Goal: Information Seeking & Learning: Learn about a topic

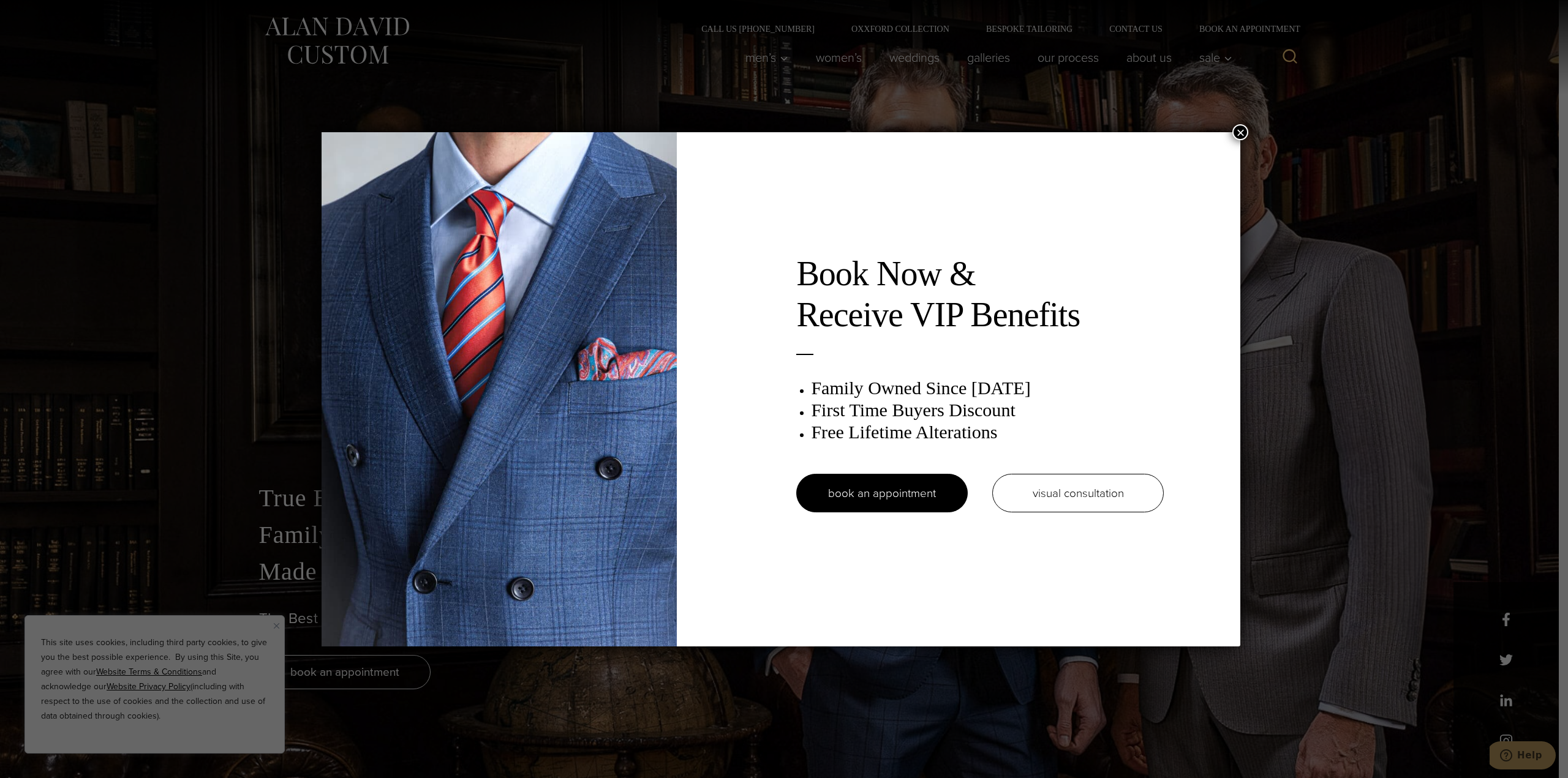
click at [1248, 131] on button "×" at bounding box center [1240, 132] width 16 height 16
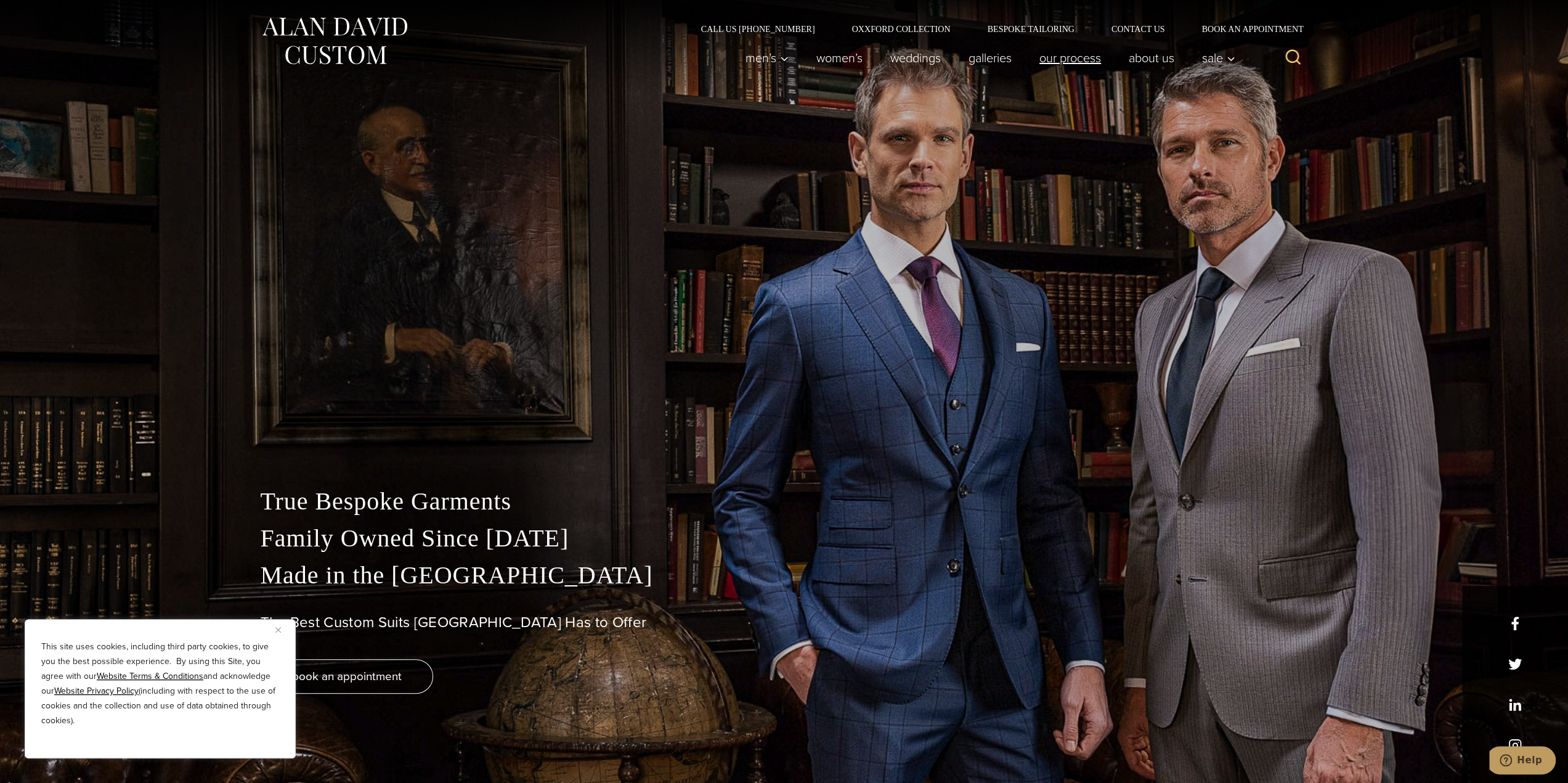
click at [1091, 60] on link "Our Process" at bounding box center [1070, 58] width 89 height 25
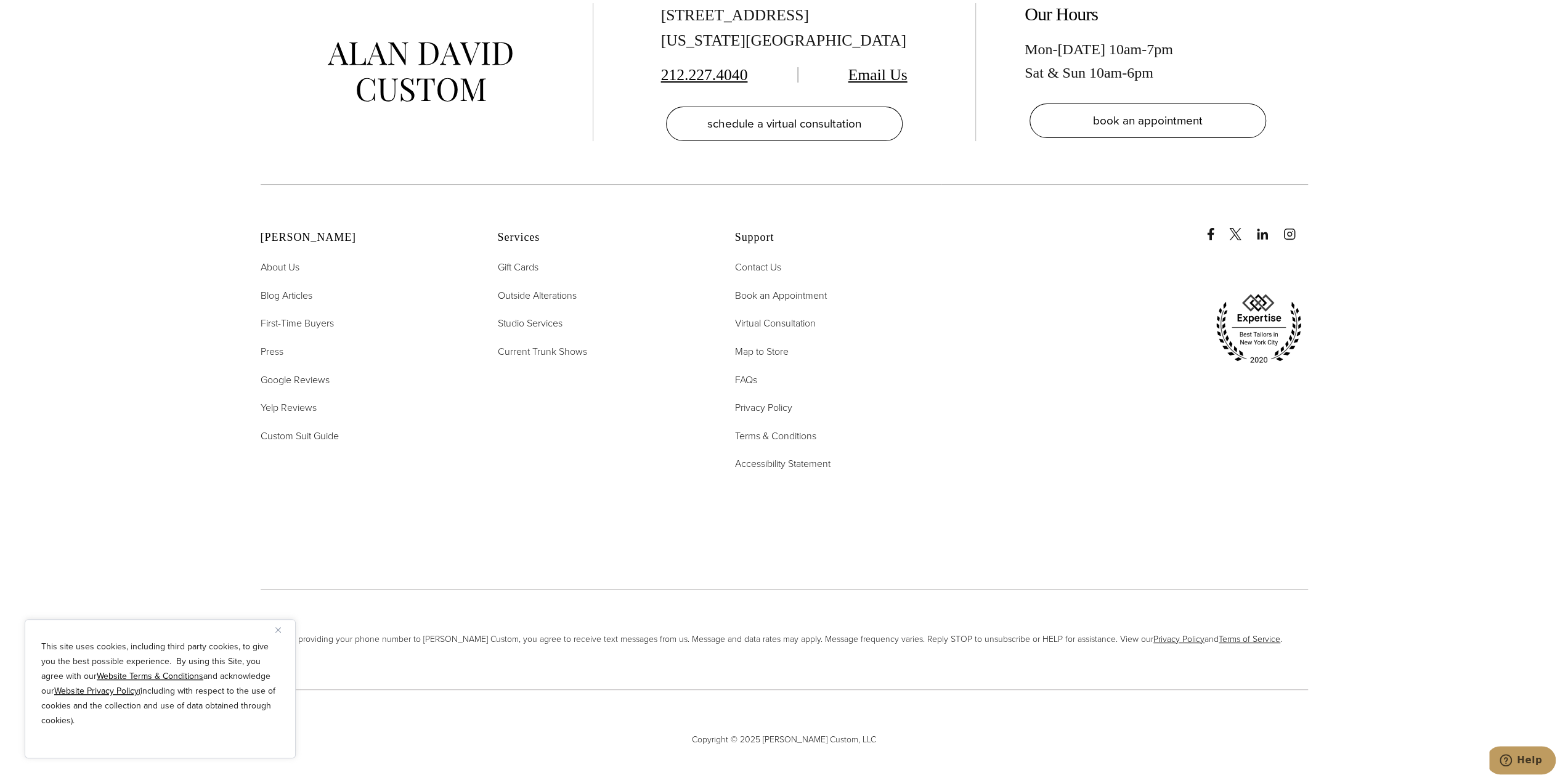
scroll to position [4872, 0]
click at [751, 371] on span "FAQs" at bounding box center [746, 378] width 22 height 14
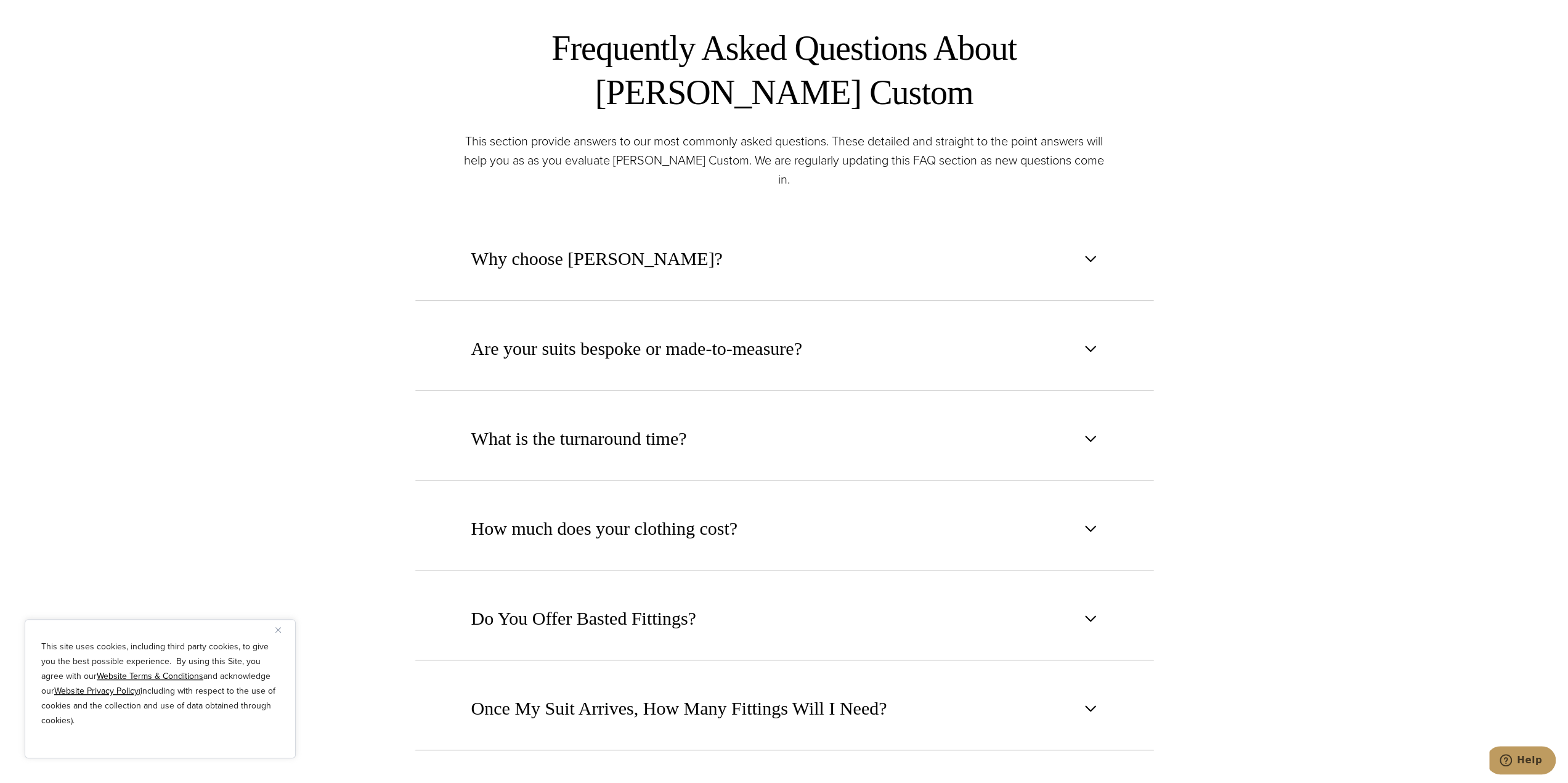
scroll to position [801, 0]
click at [651, 425] on span "What is the turnaround time?" at bounding box center [579, 438] width 215 height 27
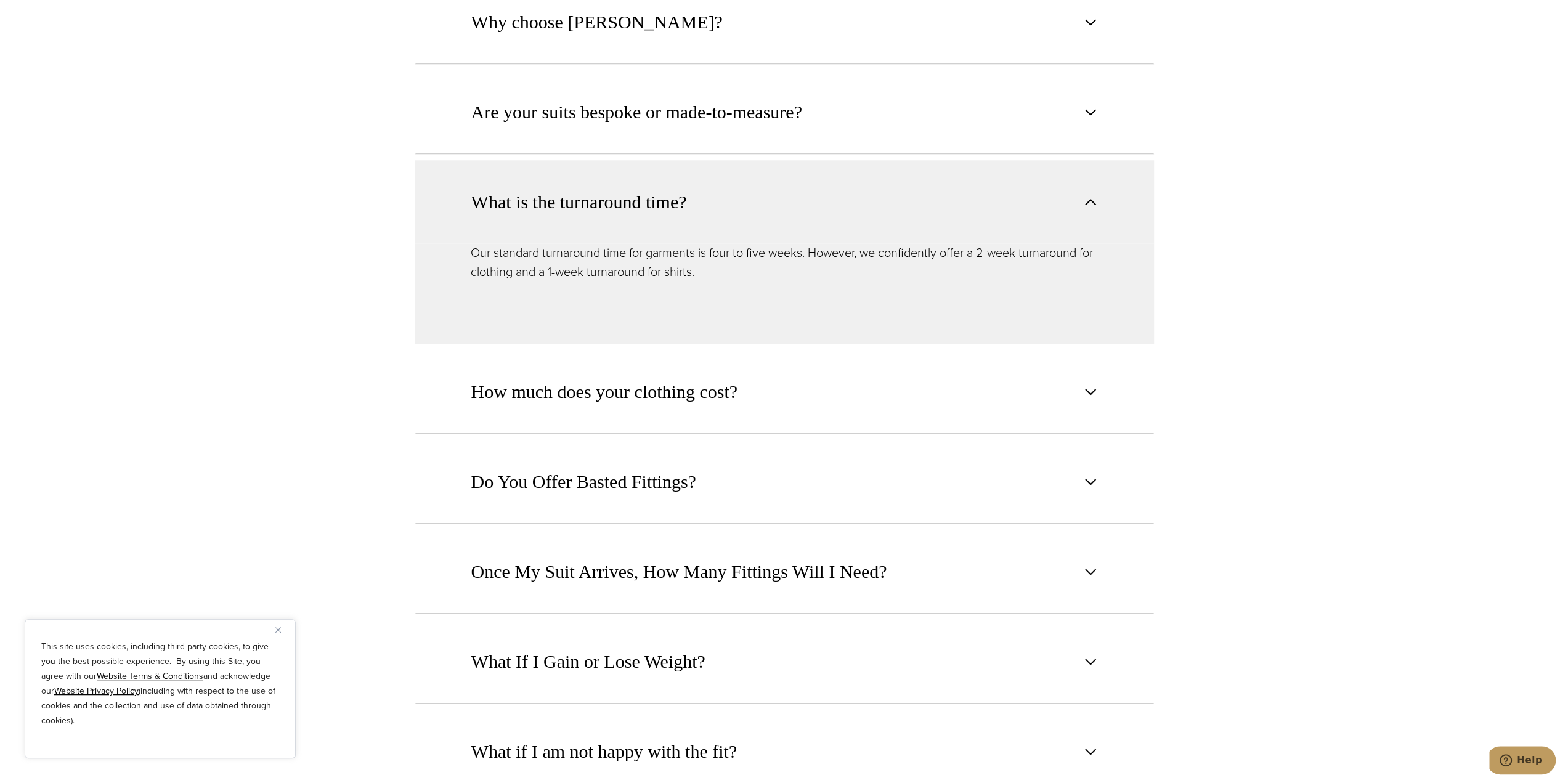
scroll to position [1109, 0]
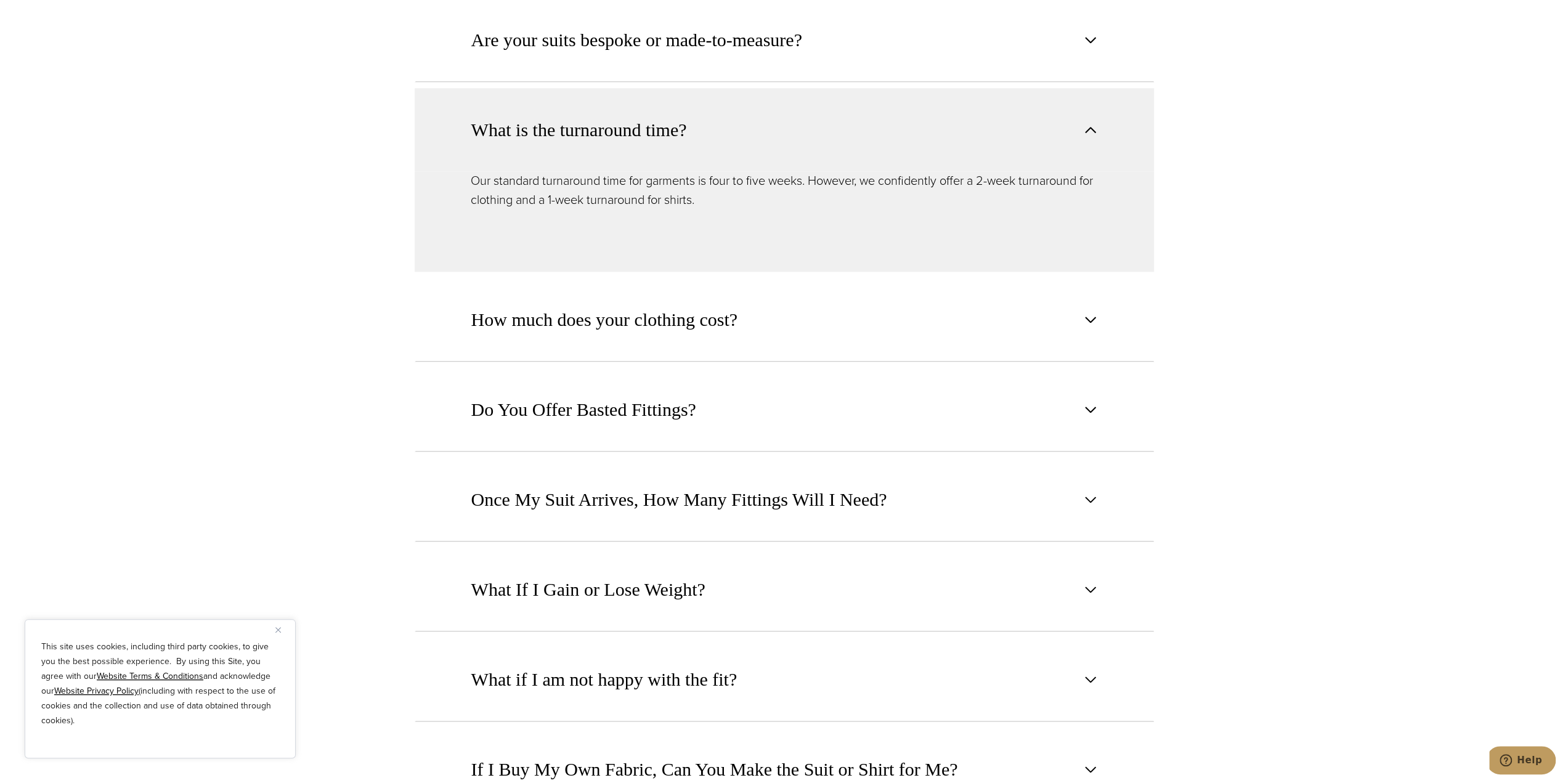
click at [696, 308] on span "How much does your clothing cost?" at bounding box center [604, 319] width 266 height 27
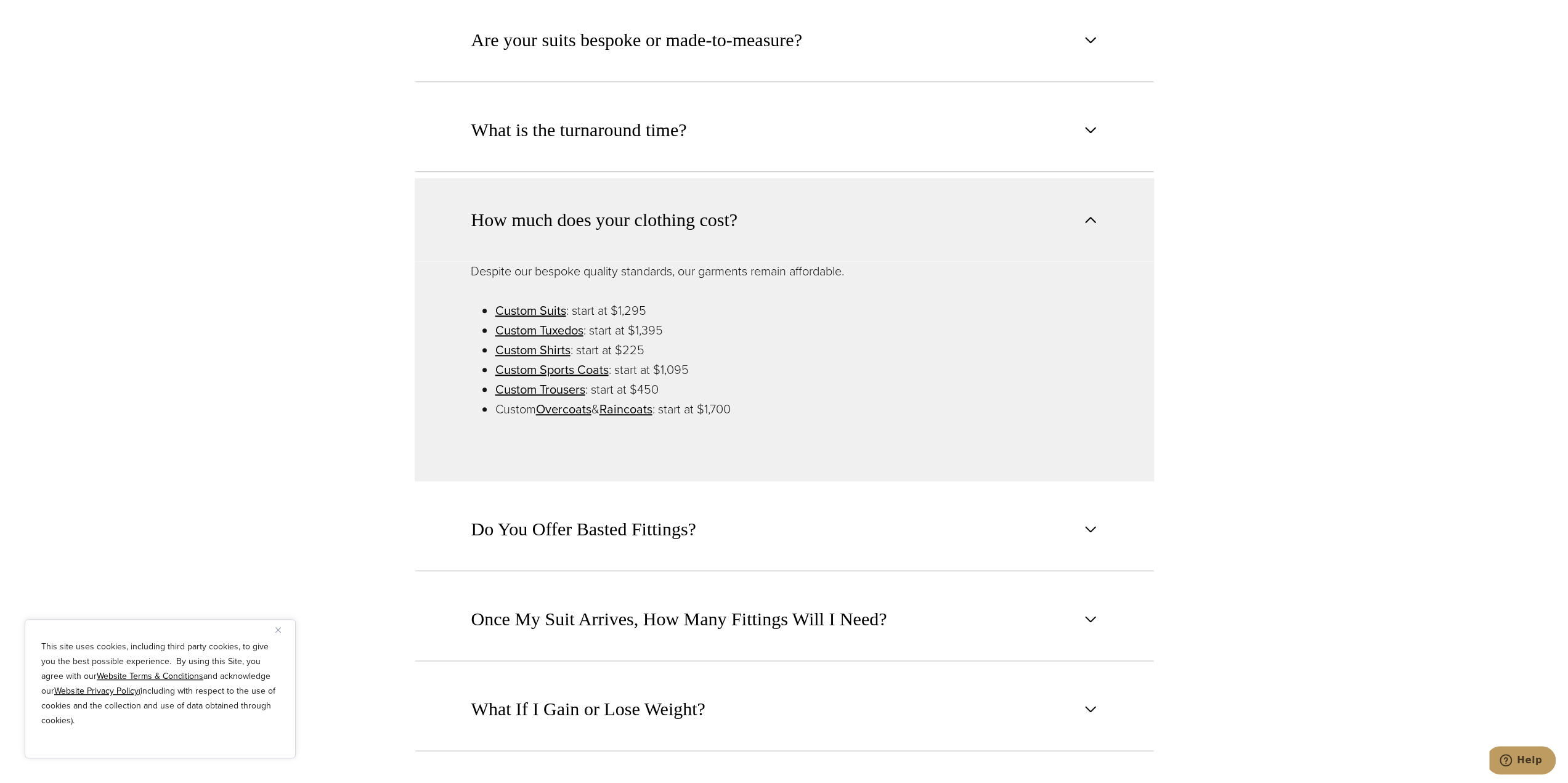
click at [610, 605] on span "Once My Suit Arrives, How Many Fittings Will I Need?" at bounding box center [679, 618] width 416 height 27
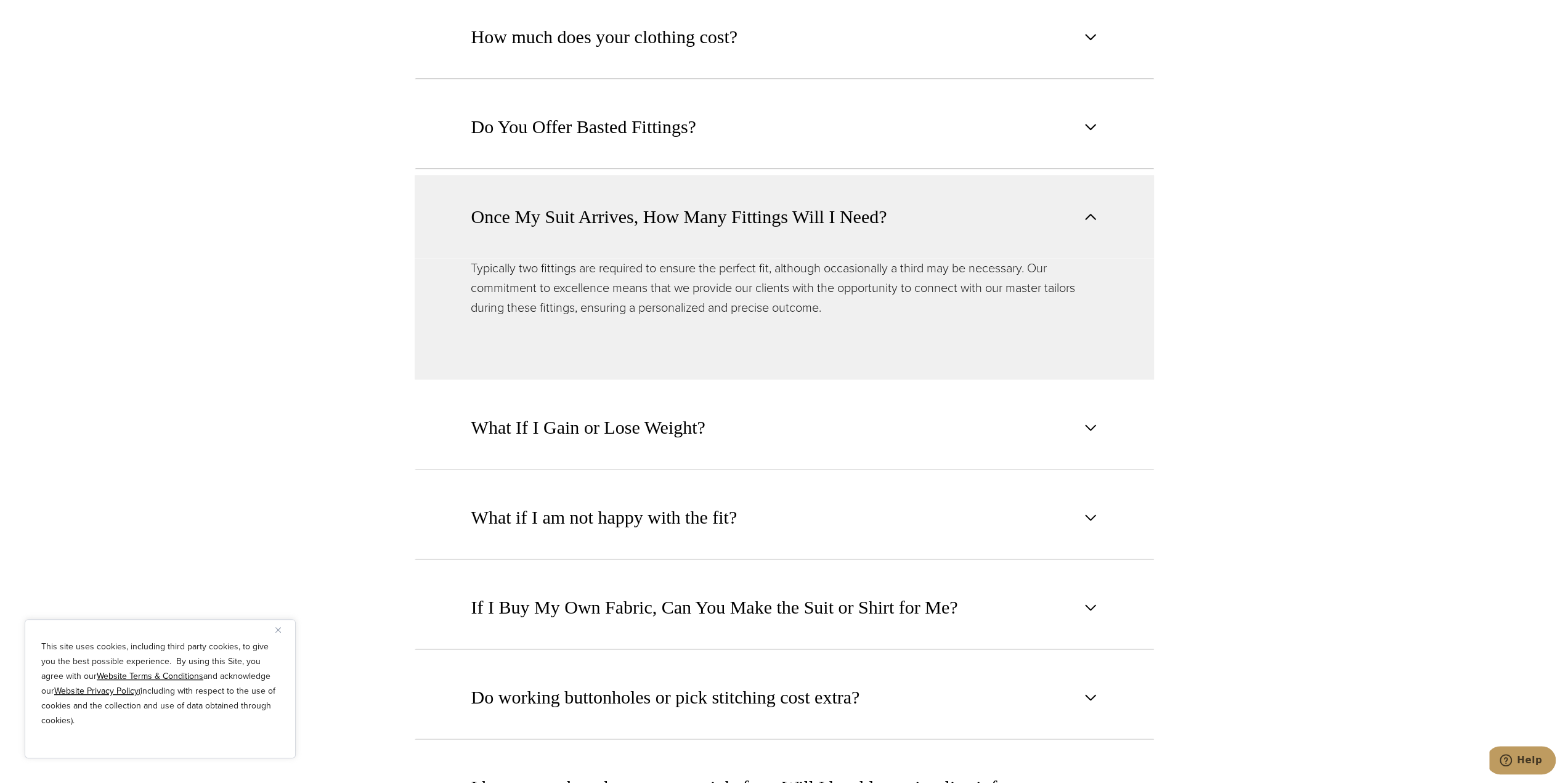
scroll to position [1294, 0]
click at [638, 412] on span "What If I Gain or Lose Weight?" at bounding box center [588, 425] width 234 height 27
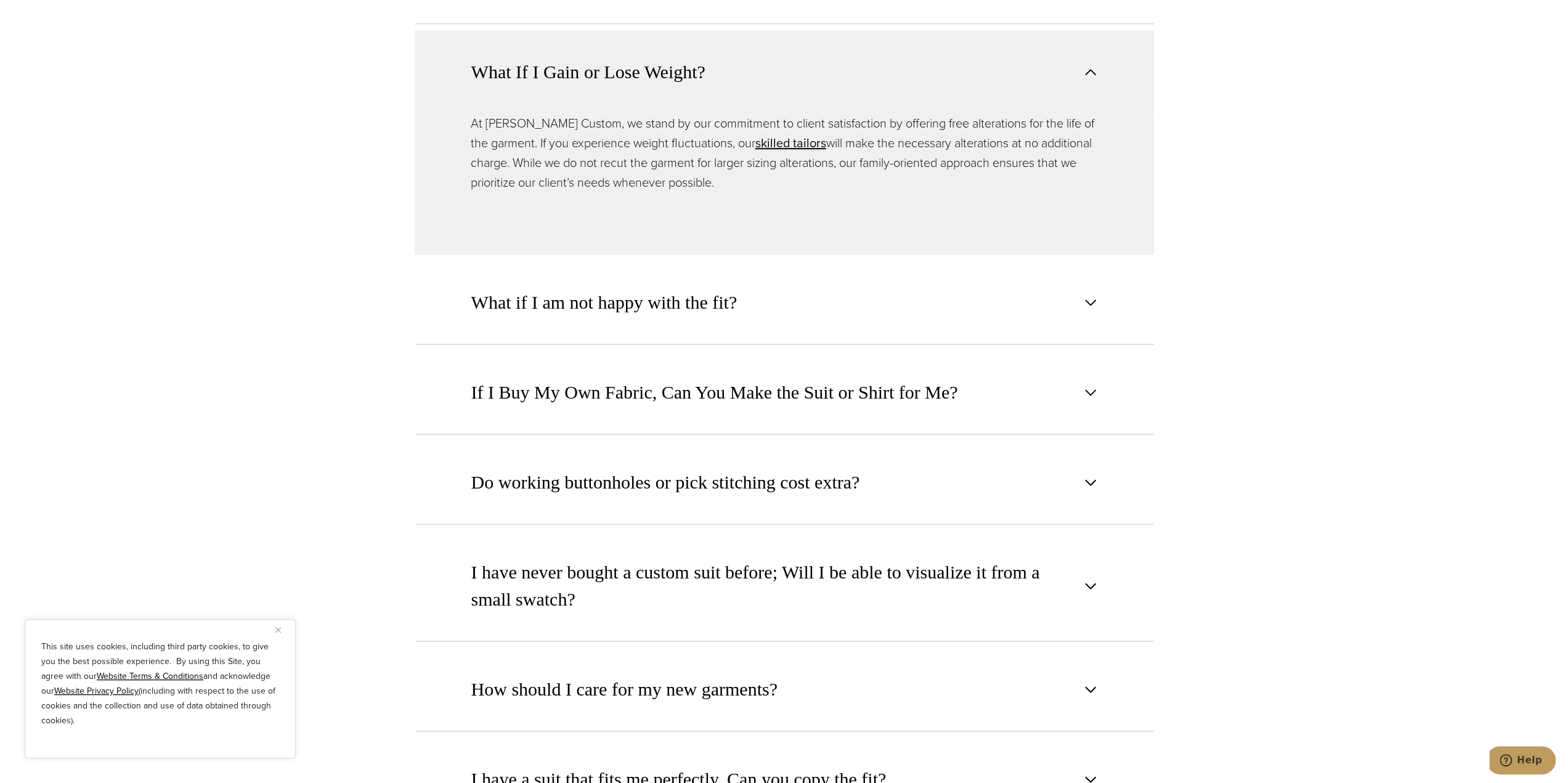
scroll to position [1541, 0]
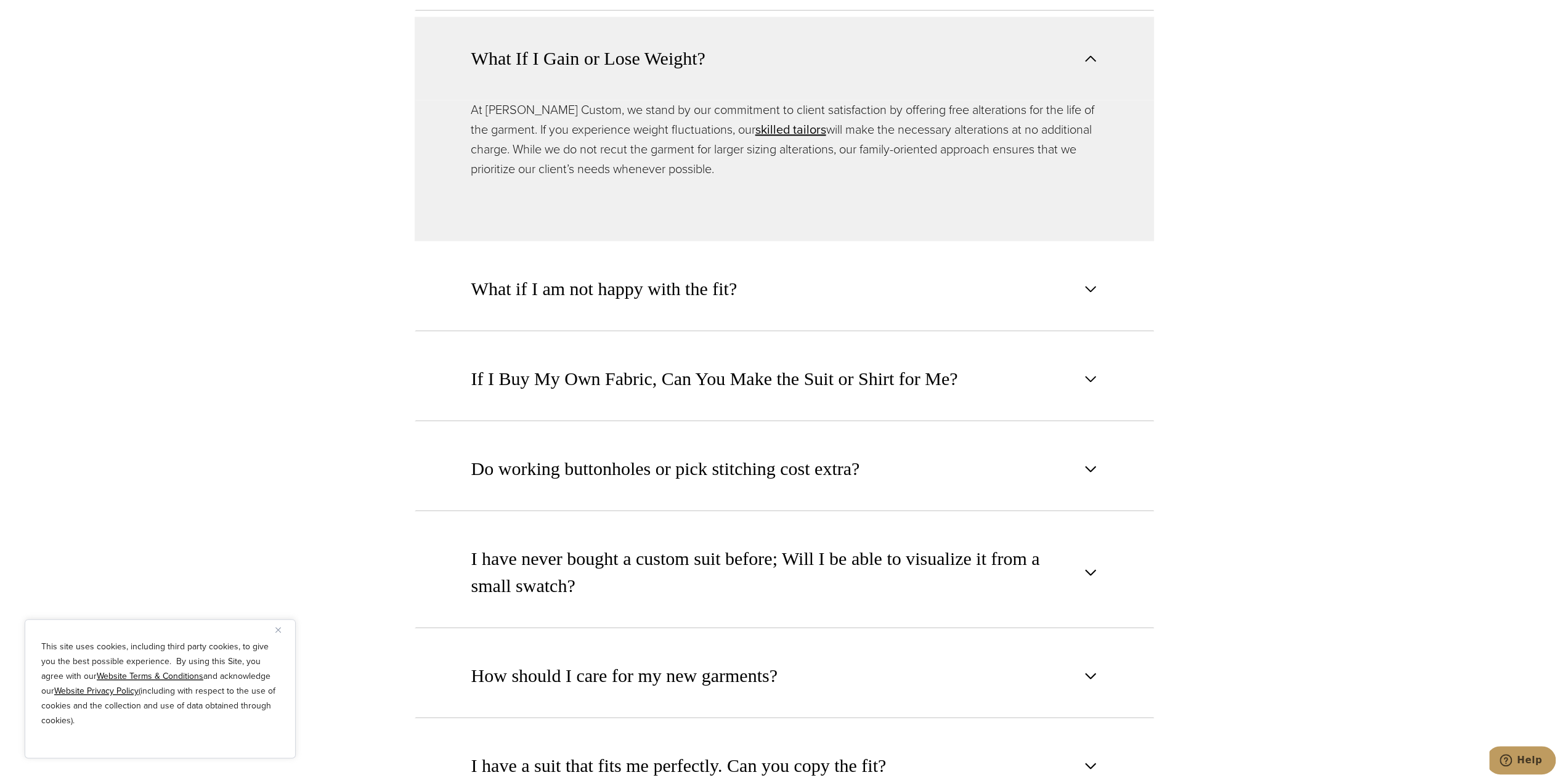
click at [667, 287] on button "What if I am not happy with the fit?" at bounding box center [784, 288] width 739 height 84
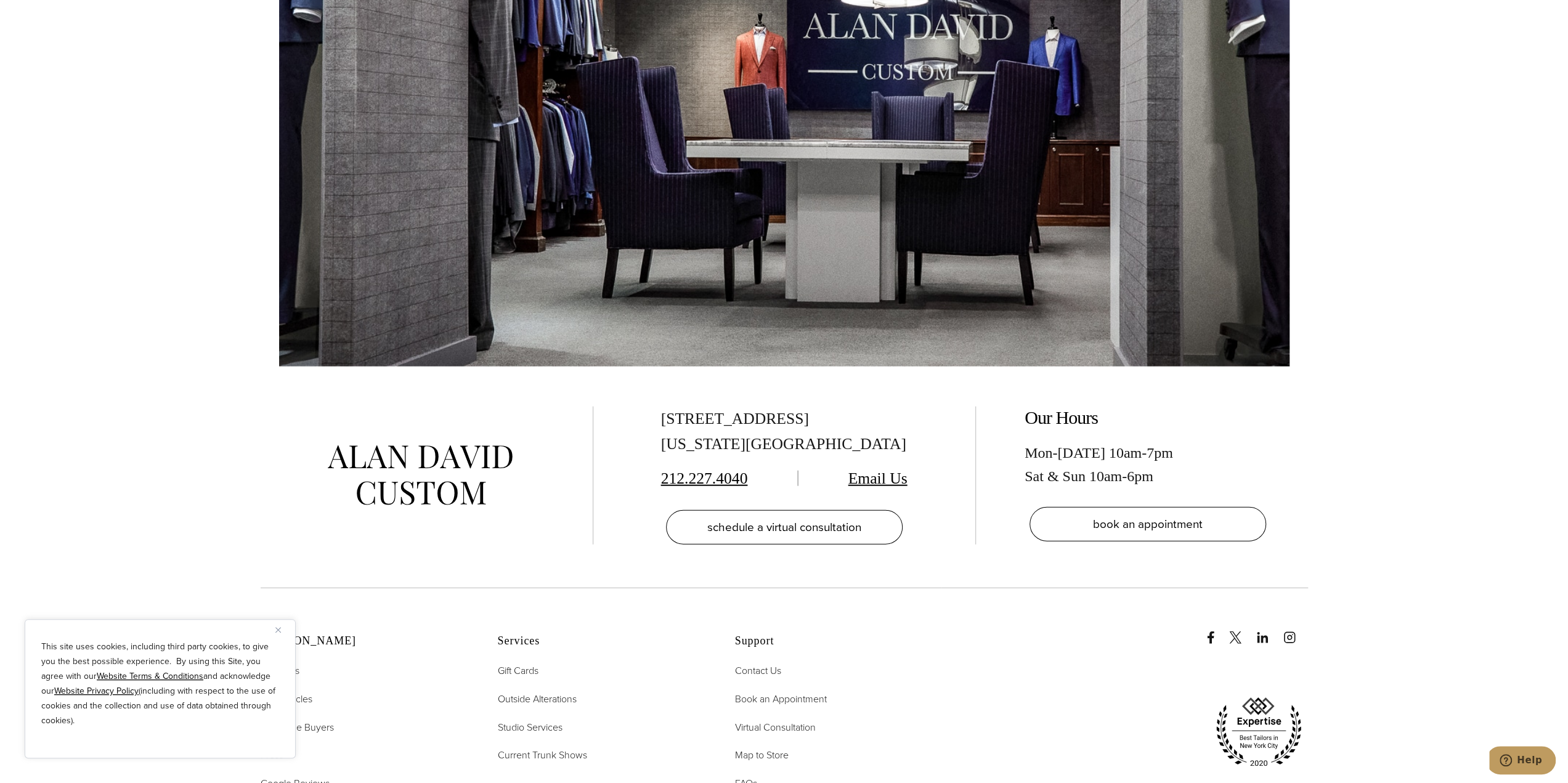
scroll to position [2896, 0]
